Goal: Find specific page/section: Find specific page/section

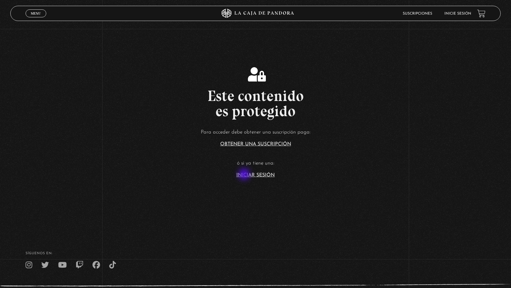
click at [245, 175] on link "Iniciar Sesión" at bounding box center [255, 175] width 38 height 5
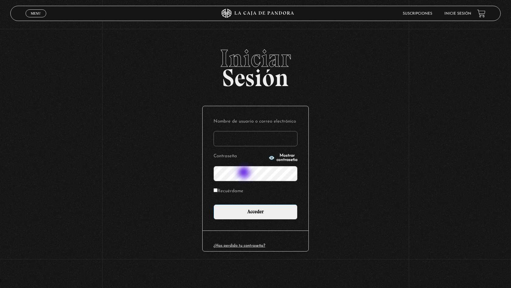
type input "nellymero@protonmail.com"
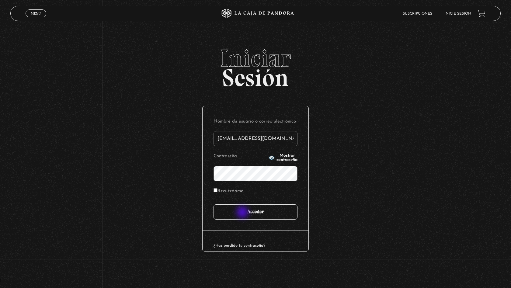
click at [243, 213] on input "Acceder" at bounding box center [255, 211] width 84 height 15
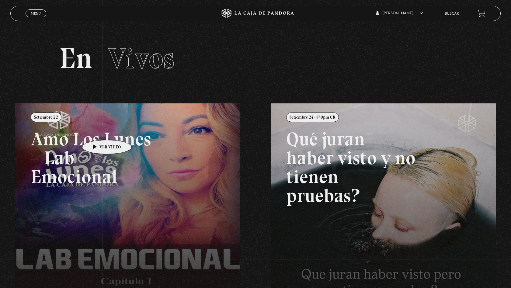
click at [97, 131] on link at bounding box center [270, 247] width 511 height 288
